Goal: Task Accomplishment & Management: Manage account settings

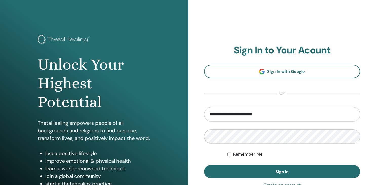
type input "**********"
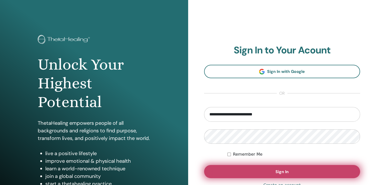
click at [276, 166] on button "Sign In" at bounding box center [282, 171] width 156 height 13
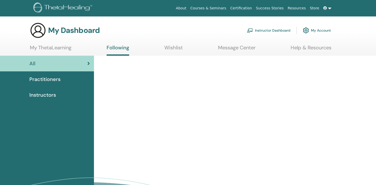
click at [264, 32] on link "Instructor Dashboard" at bounding box center [269, 30] width 44 height 11
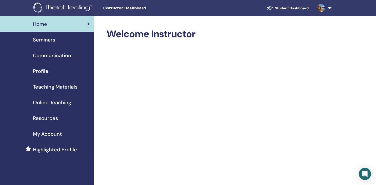
click at [46, 40] on span "Seminars" at bounding box center [44, 40] width 22 height 8
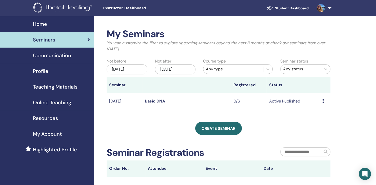
click at [57, 52] on span "Communication" at bounding box center [52, 56] width 38 height 8
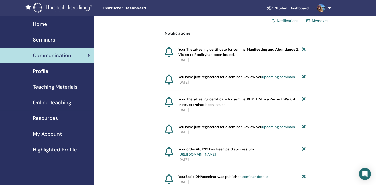
click at [38, 69] on span "Profile" at bounding box center [40, 71] width 15 height 8
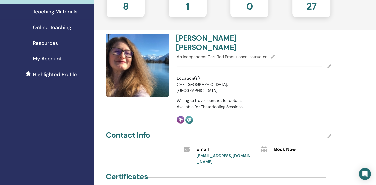
scroll to position [75, 0]
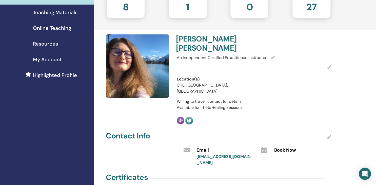
click at [330, 65] on icon at bounding box center [330, 67] width 4 height 4
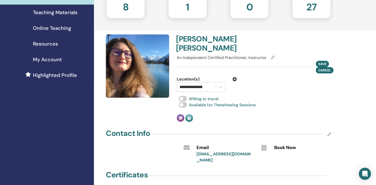
scroll to position [75, 0]
click at [235, 77] on icon at bounding box center [235, 79] width 4 height 4
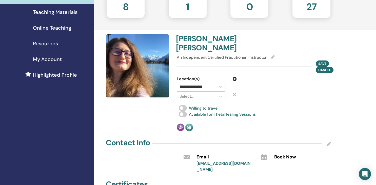
scroll to position [75, 0]
click at [235, 77] on icon at bounding box center [235, 79] width 4 height 4
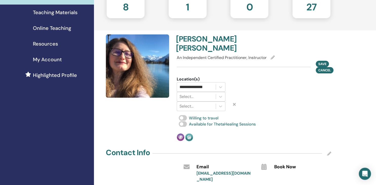
click at [236, 102] on icon at bounding box center [234, 104] width 3 height 4
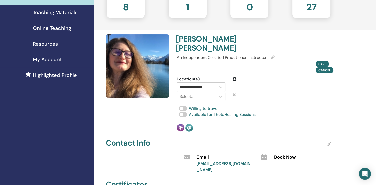
click at [236, 93] on icon at bounding box center [234, 95] width 3 height 4
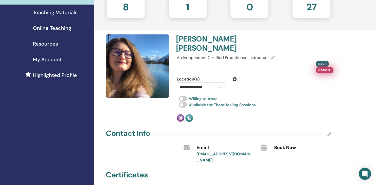
click at [327, 68] on span "Cancel" at bounding box center [325, 70] width 13 height 5
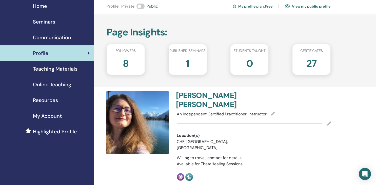
scroll to position [17, 0]
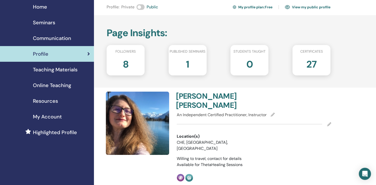
click at [130, 61] on div "8" at bounding box center [126, 66] width 46 height 20
click at [125, 66] on h2 "8" at bounding box center [126, 63] width 6 height 14
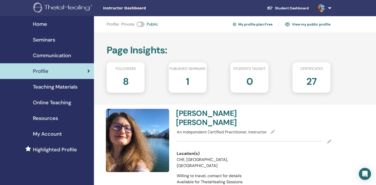
click at [292, 6] on link "Student Dashboard" at bounding box center [288, 8] width 50 height 9
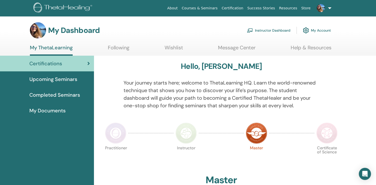
click at [321, 29] on link "My Account" at bounding box center [317, 30] width 28 height 11
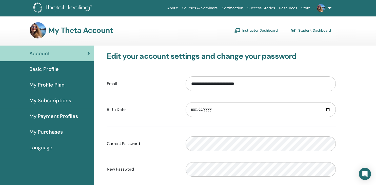
click at [328, 6] on link at bounding box center [323, 8] width 21 height 16
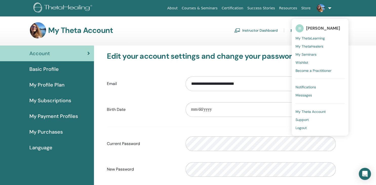
click at [307, 97] on span "Messages" at bounding box center [304, 95] width 16 height 5
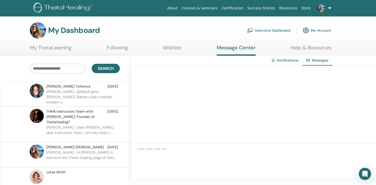
click at [136, 99] on div at bounding box center [252, 105] width 247 height 78
click at [286, 61] on link "Notifications" at bounding box center [288, 60] width 22 height 5
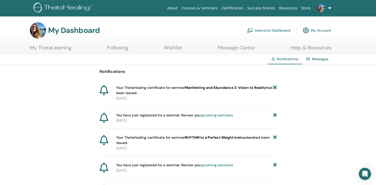
click at [323, 62] on div "Messages" at bounding box center [318, 59] width 30 height 9
click at [323, 56] on div "Messages" at bounding box center [318, 59] width 30 height 9
click at [314, 57] on link "Messages" at bounding box center [320, 59] width 16 height 5
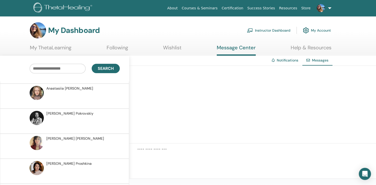
scroll to position [285, 0]
click at [86, 141] on p at bounding box center [83, 148] width 74 height 15
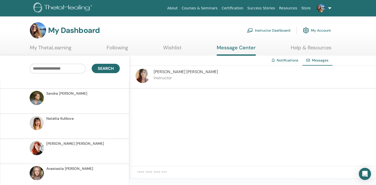
scroll to position [201, 0]
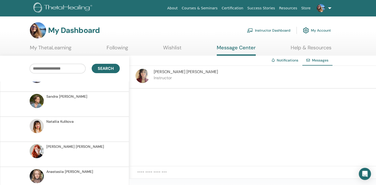
drag, startPoint x: 127, startPoint y: 170, endPoint x: 130, endPoint y: 166, distance: 5.6
click at [130, 166] on div at bounding box center [252, 128] width 247 height 78
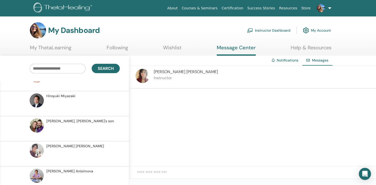
scroll to position [0, 0]
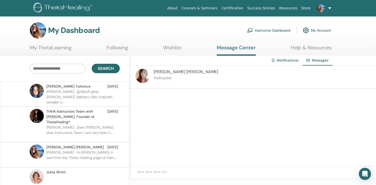
click at [137, 29] on div "My Dashboard Instructor Dashboard My Account" at bounding box center [180, 30] width 301 height 16
click at [258, 27] on link "Instructor Dashboard" at bounding box center [269, 30] width 44 height 11
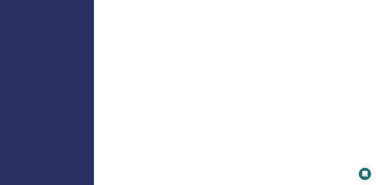
scroll to position [270, 0]
